Goal: Task Accomplishment & Management: Manage account settings

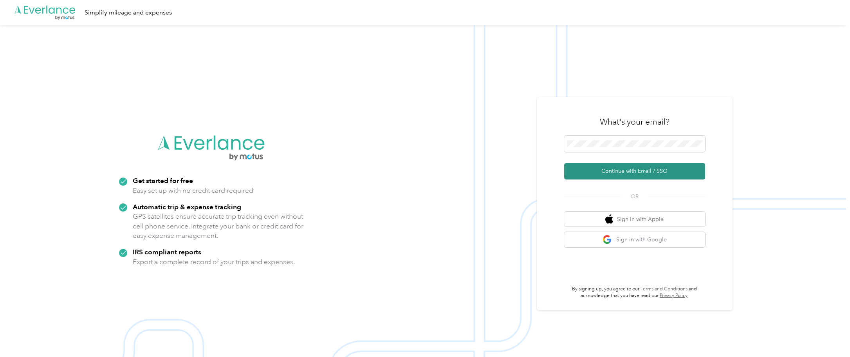
click at [642, 172] on button "Continue with Email / SSO" at bounding box center [634, 171] width 141 height 16
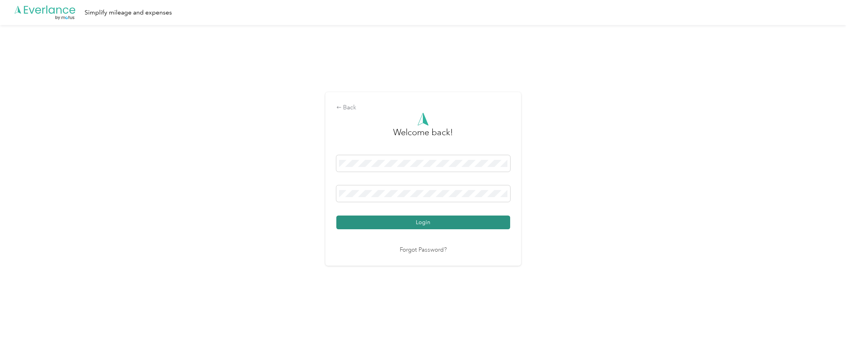
click at [475, 220] on button "Login" at bounding box center [423, 222] width 174 height 14
